Goal: Transaction & Acquisition: Purchase product/service

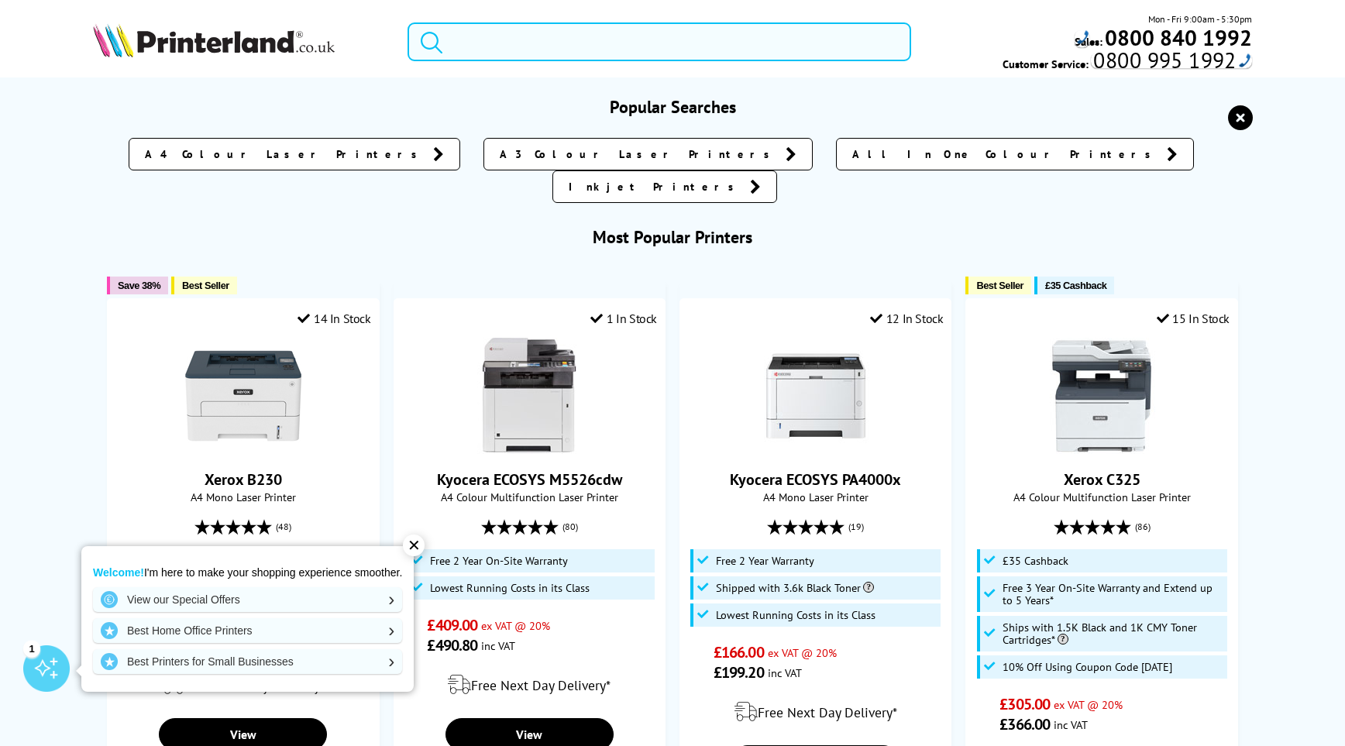
drag, startPoint x: 613, startPoint y: 49, endPoint x: 328, endPoint y: 46, distance: 285.1
click at [328, 46] on div "Mon - Fri 9:00am - 5:30pm Sales: 0800 840 1992 Customer Service: 0800 995 1992" at bounding box center [673, 46] width 1240 height 68
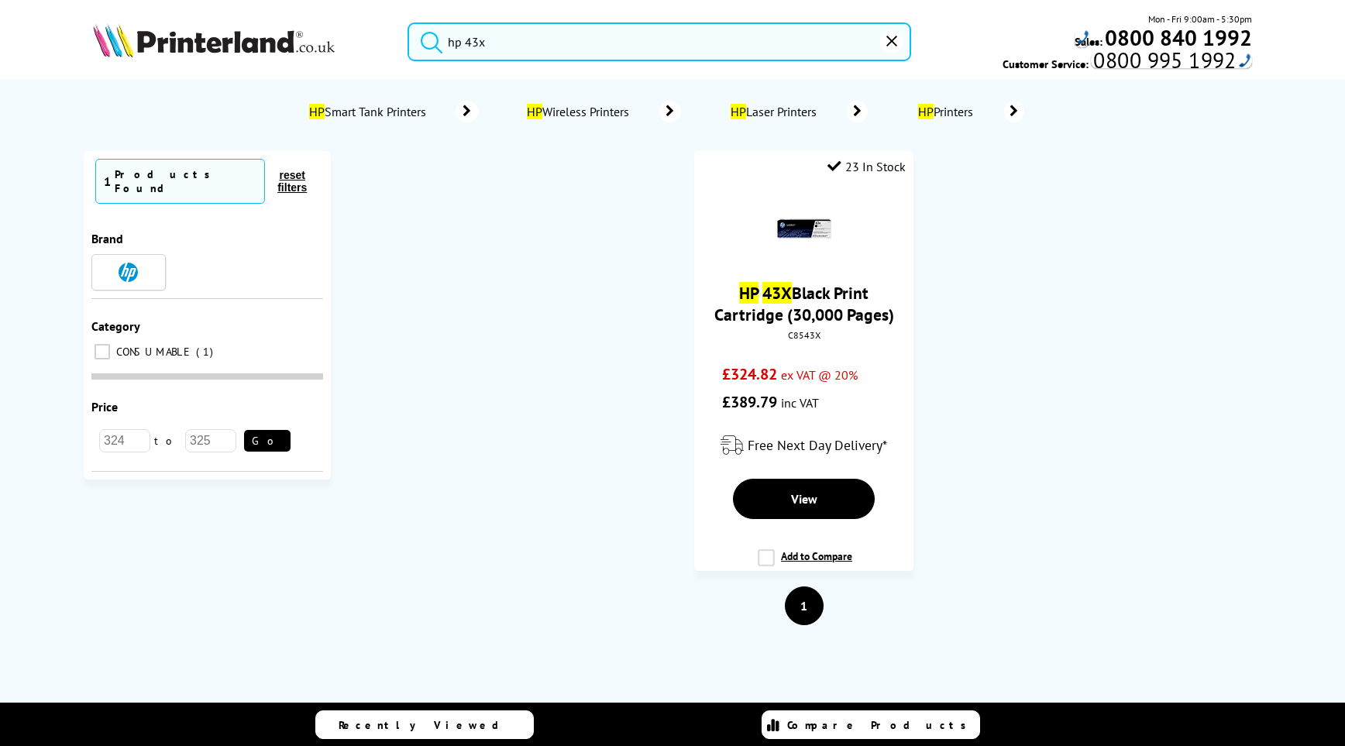
type input "hp 43x"
click at [408, 22] on button "submit" at bounding box center [427, 39] width 39 height 34
